Goal: Find specific page/section: Find specific page/section

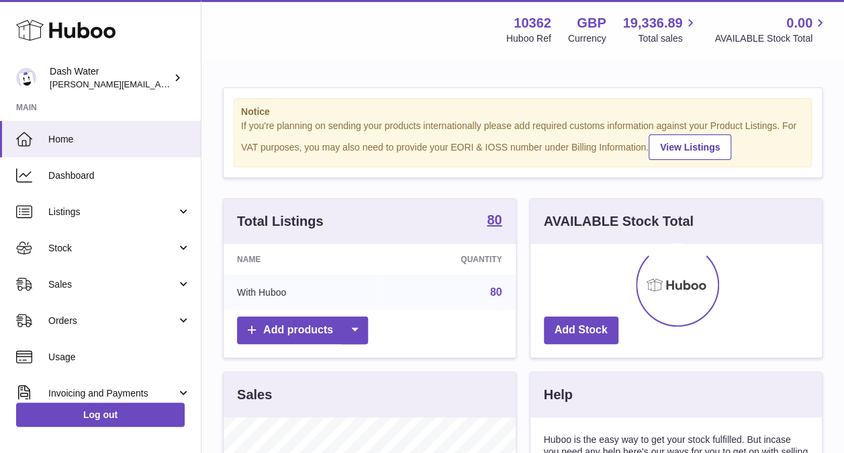
scroll to position [210, 292]
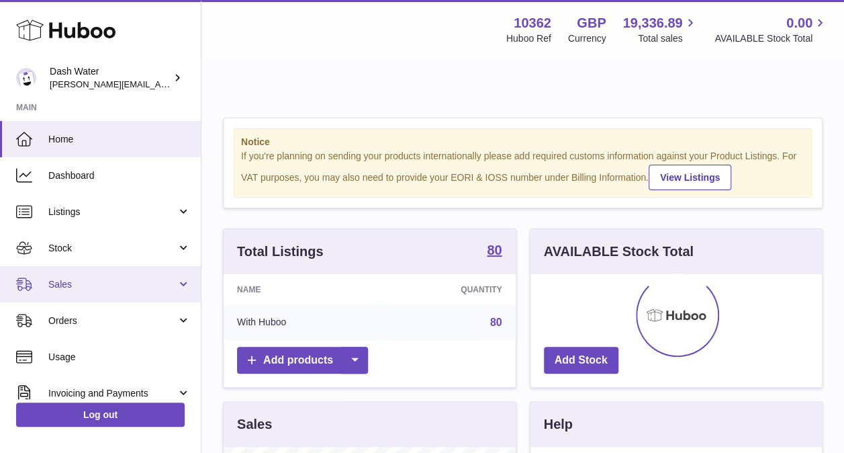
click at [95, 273] on link "Sales" at bounding box center [100, 284] width 201 height 36
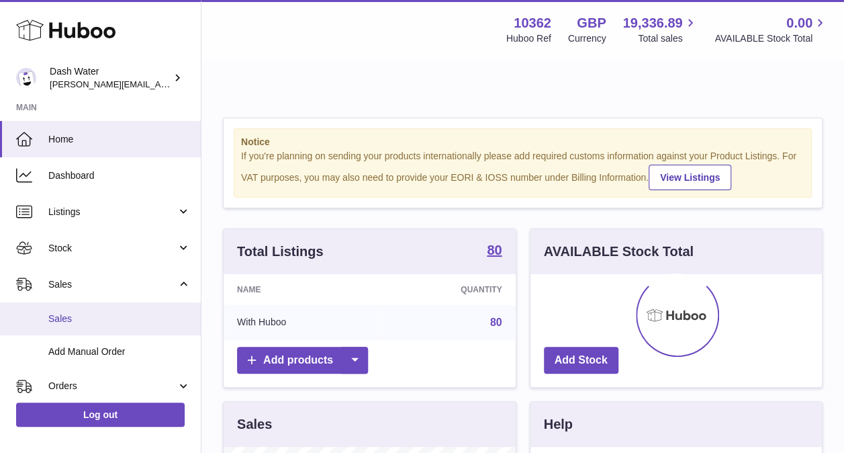
click at [95, 320] on span "Sales" at bounding box center [119, 318] width 142 height 13
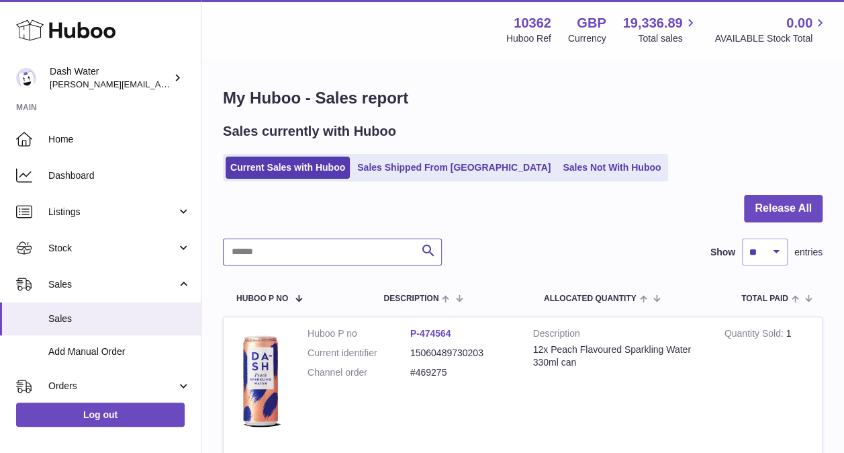
click at [301, 257] on input "text" at bounding box center [332, 251] width 219 height 27
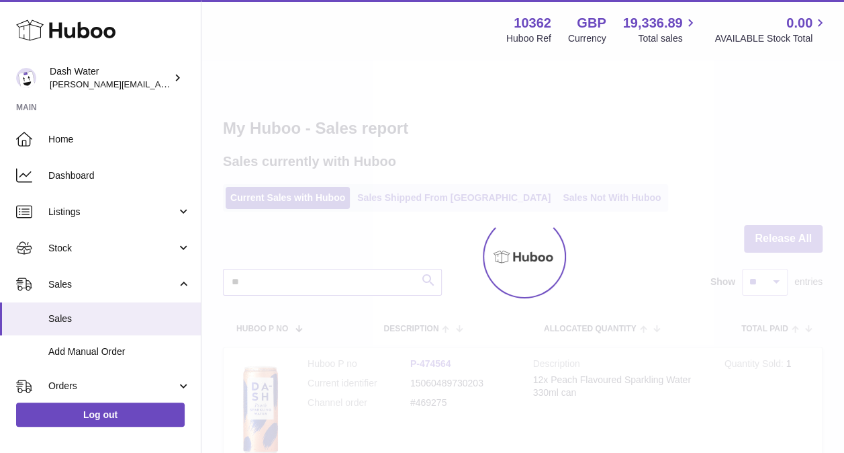
type input "*"
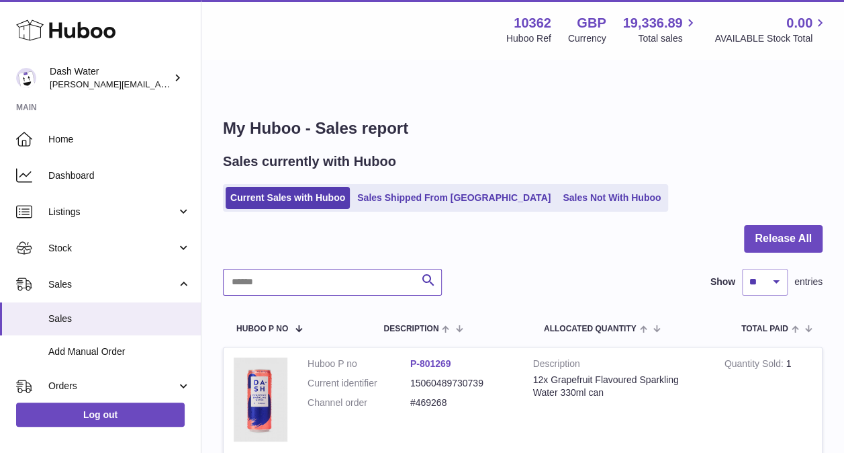
type input "*"
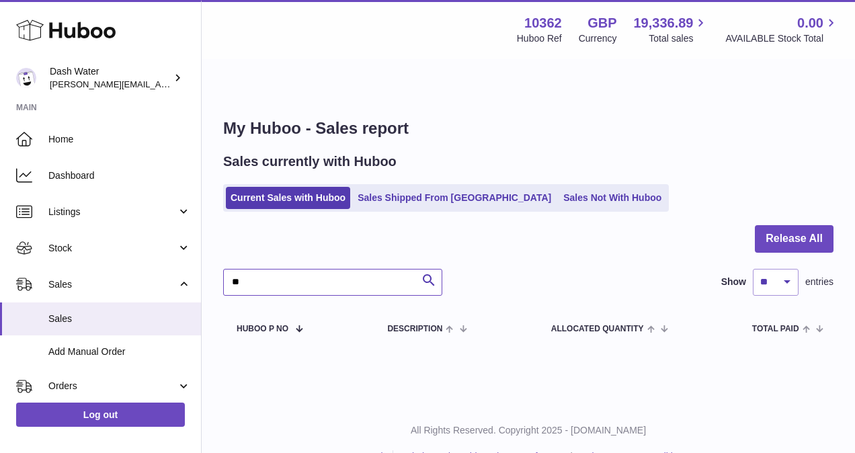
type input "*"
type input "*******"
drag, startPoint x: 271, startPoint y: 246, endPoint x: 226, endPoint y: 249, distance: 45.1
click at [226, 269] on input "*******" at bounding box center [332, 282] width 219 height 27
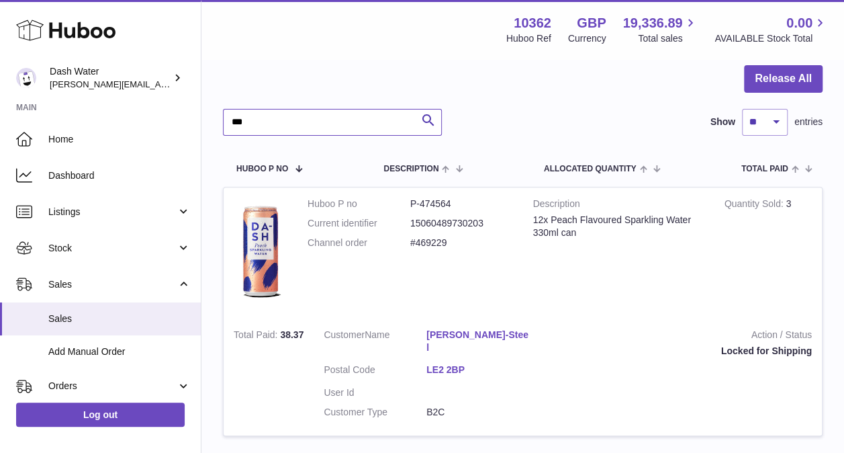
scroll to position [166, 0]
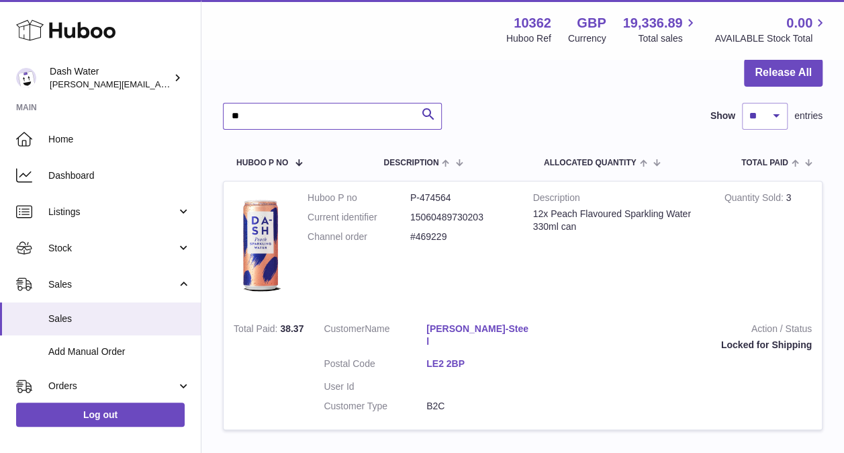
type input "*"
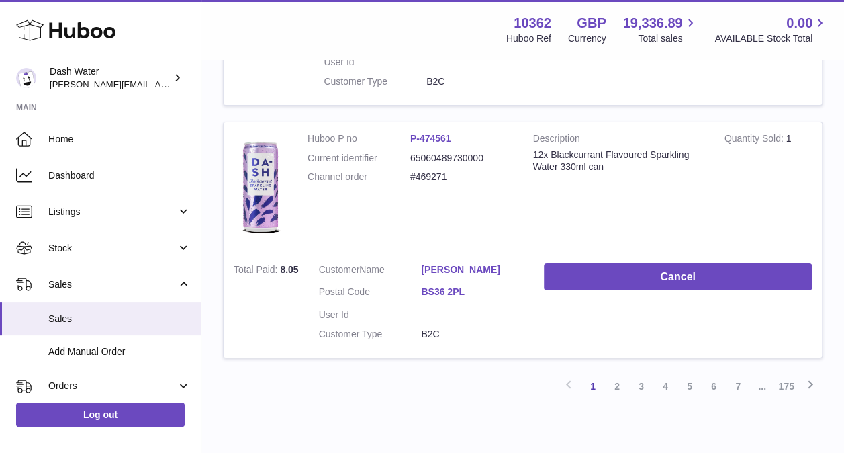
scroll to position [2341, 0]
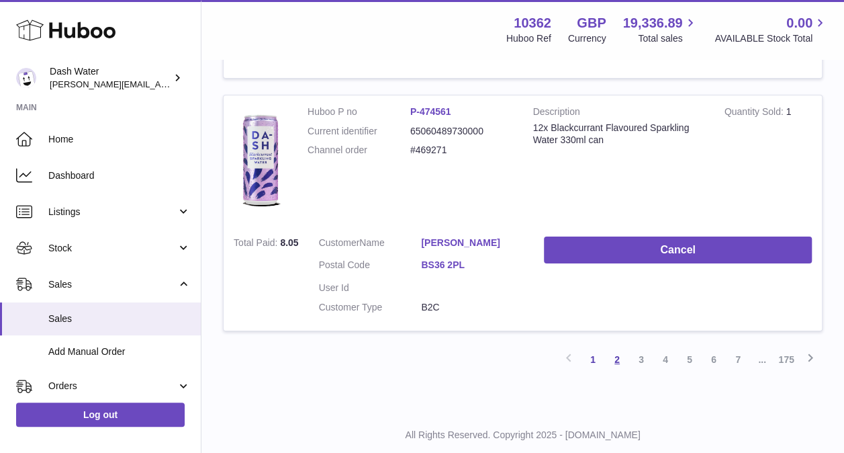
click at [619, 347] on link "2" at bounding box center [617, 359] width 24 height 24
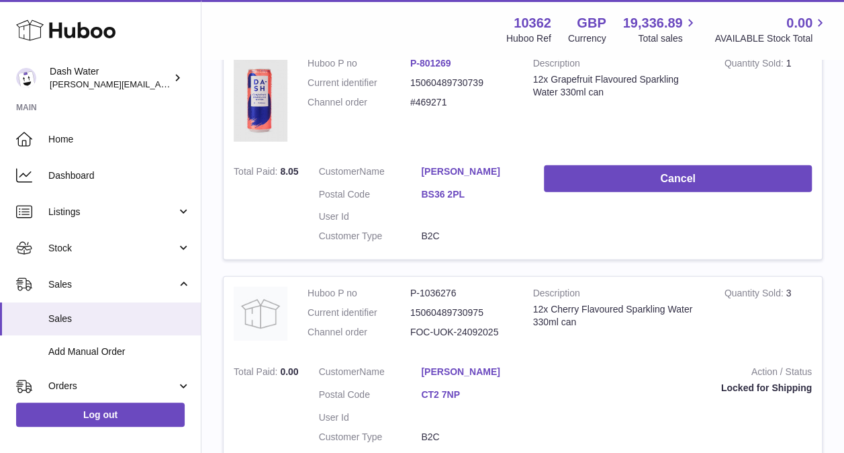
scroll to position [2344, 0]
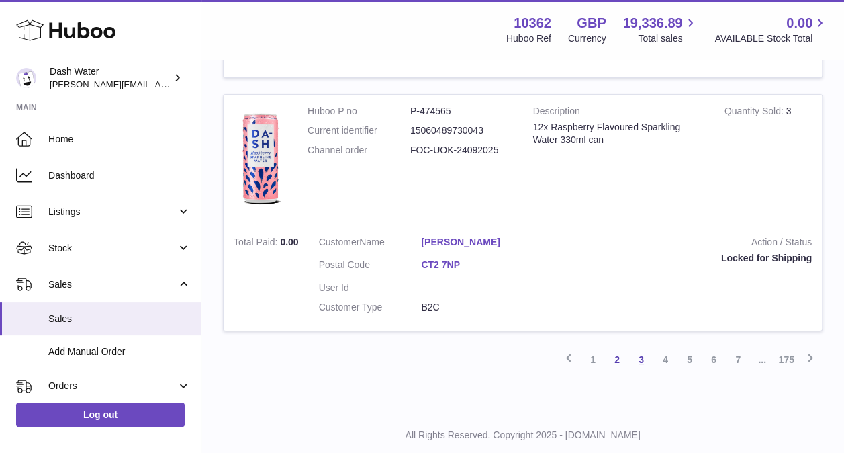
click at [638, 347] on link "3" at bounding box center [641, 359] width 24 height 24
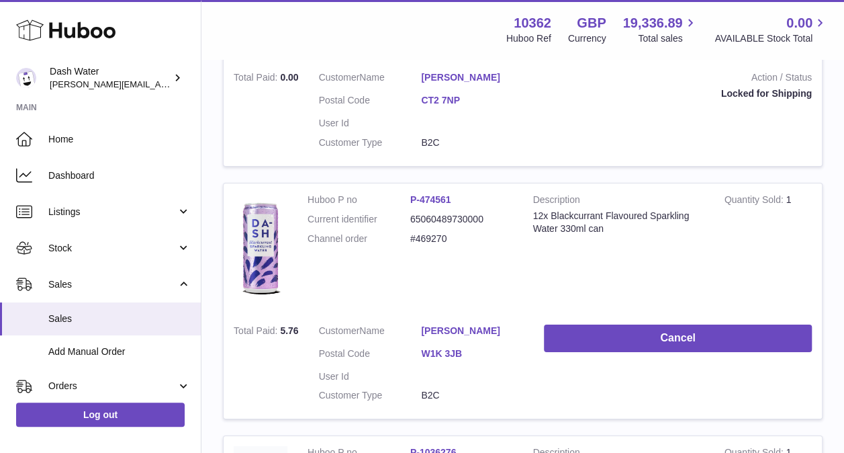
scroll to position [2345, 0]
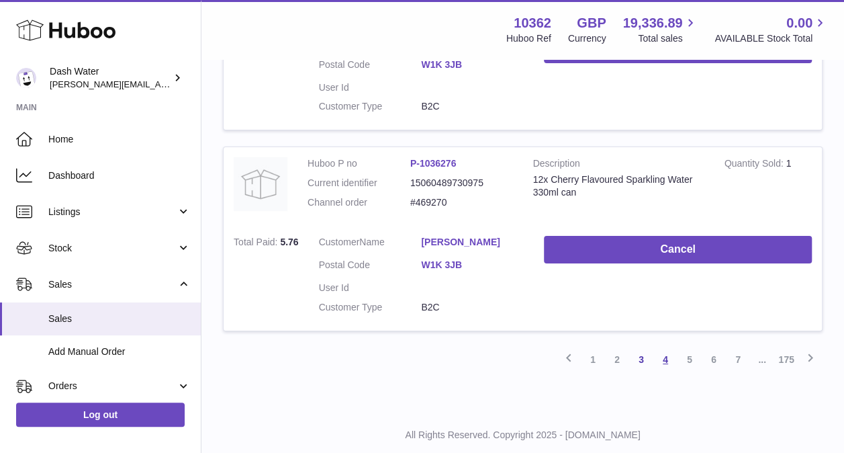
click at [672, 347] on link "4" at bounding box center [666, 359] width 24 height 24
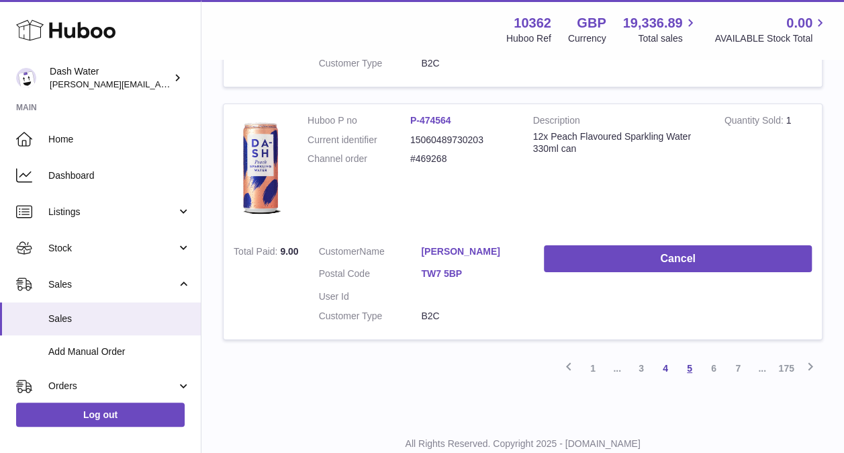
click at [687, 356] on link "5" at bounding box center [690, 368] width 24 height 24
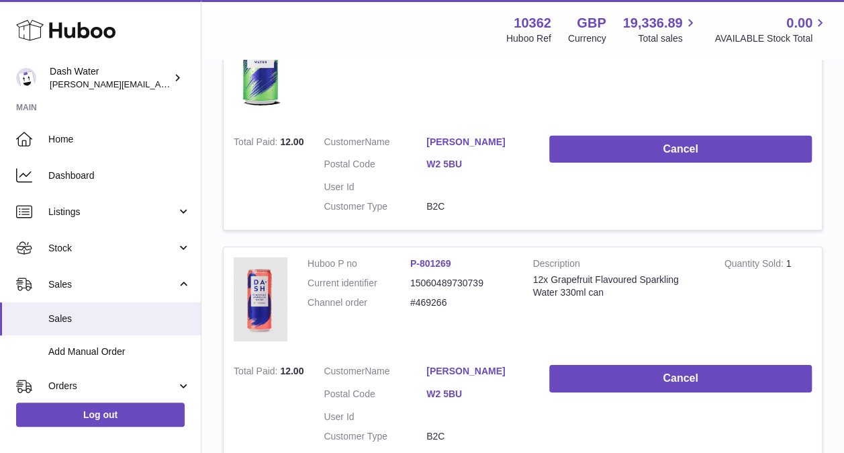
scroll to position [2420, 0]
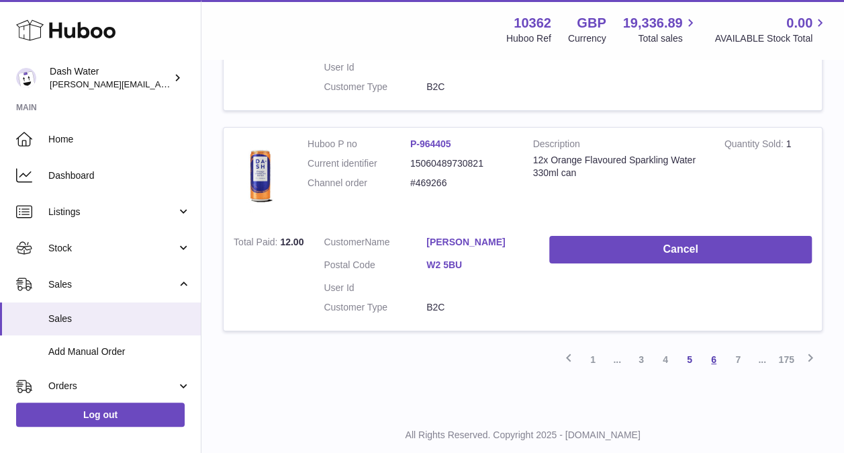
click at [719, 347] on link "6" at bounding box center [714, 359] width 24 height 24
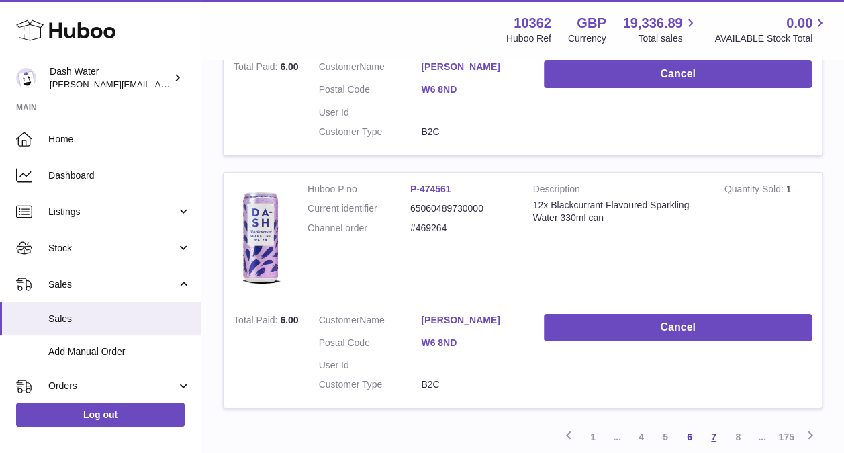
scroll to position [2384, 0]
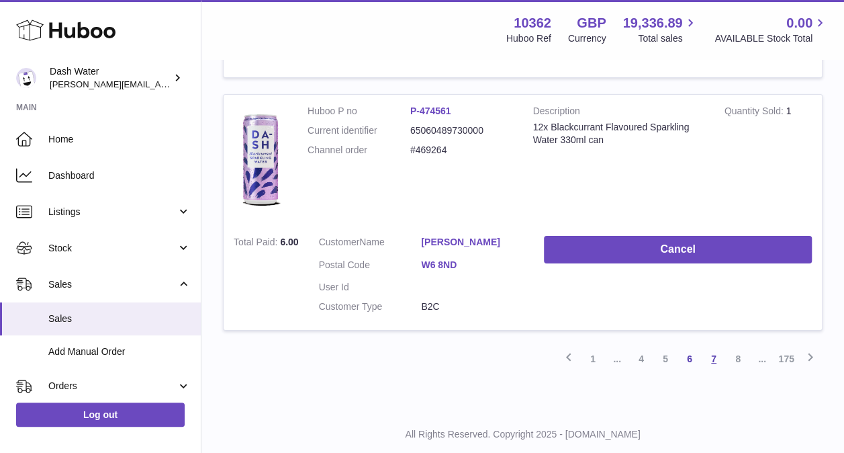
click at [715, 347] on link "7" at bounding box center [714, 359] width 24 height 24
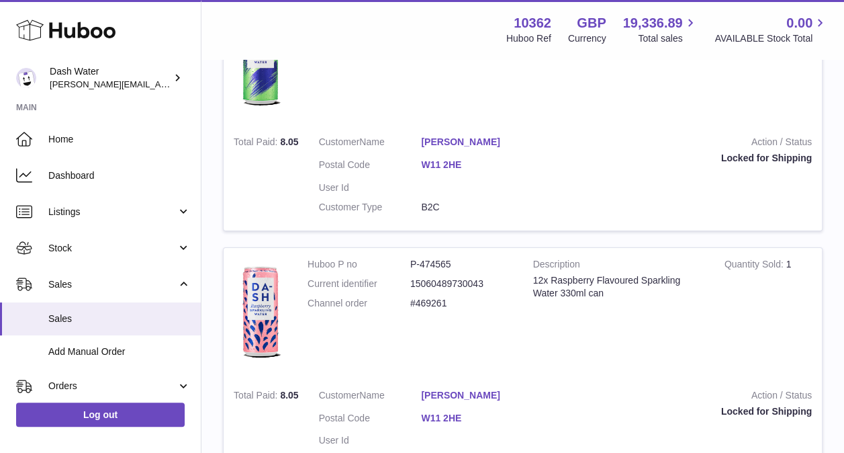
scroll to position [2410, 0]
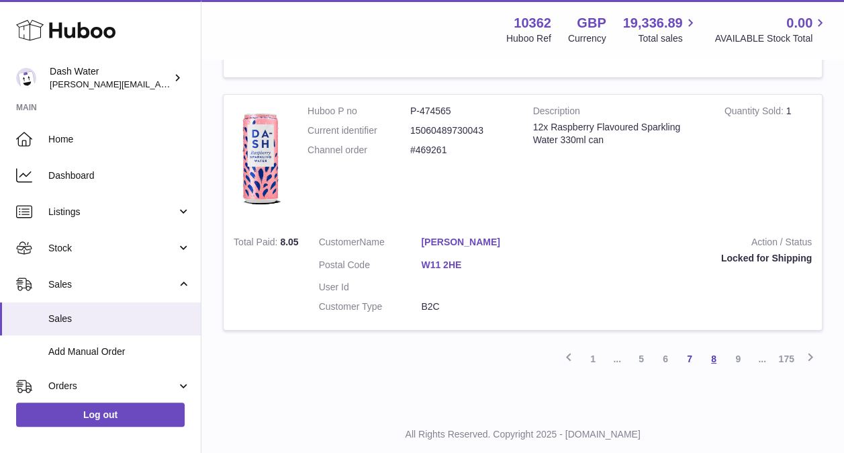
click at [715, 347] on link "8" at bounding box center [714, 359] width 24 height 24
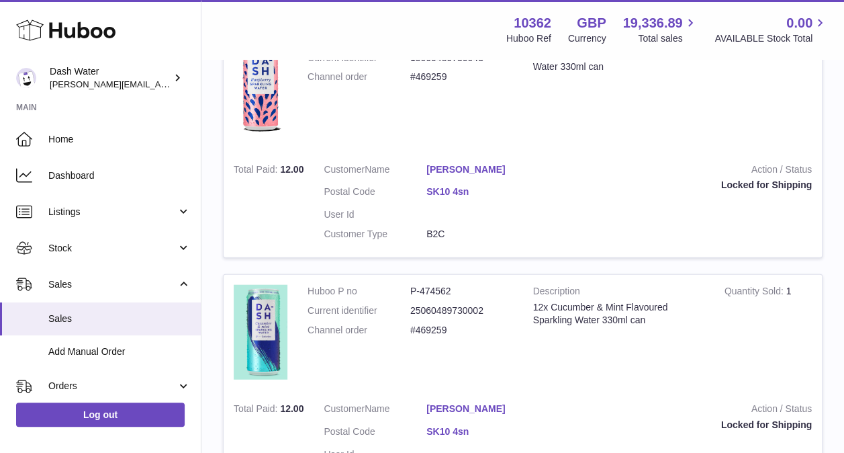
scroll to position [1405, 0]
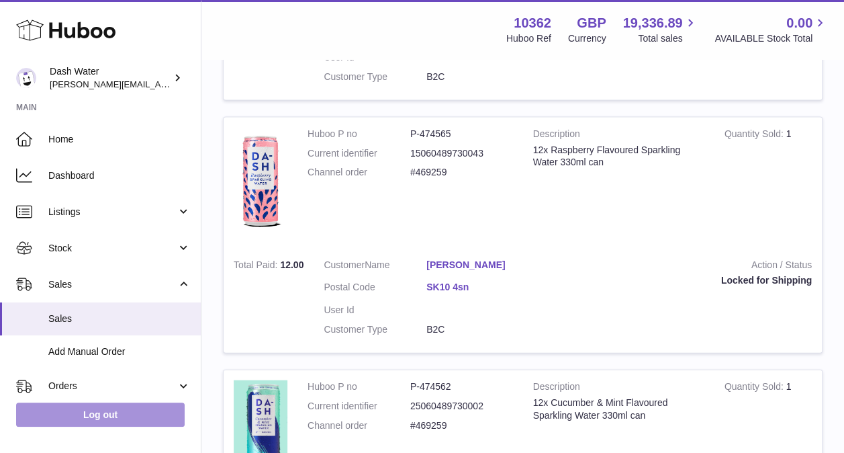
click at [74, 412] on link "Log out" at bounding box center [100, 414] width 169 height 24
